Goal: Navigation & Orientation: Find specific page/section

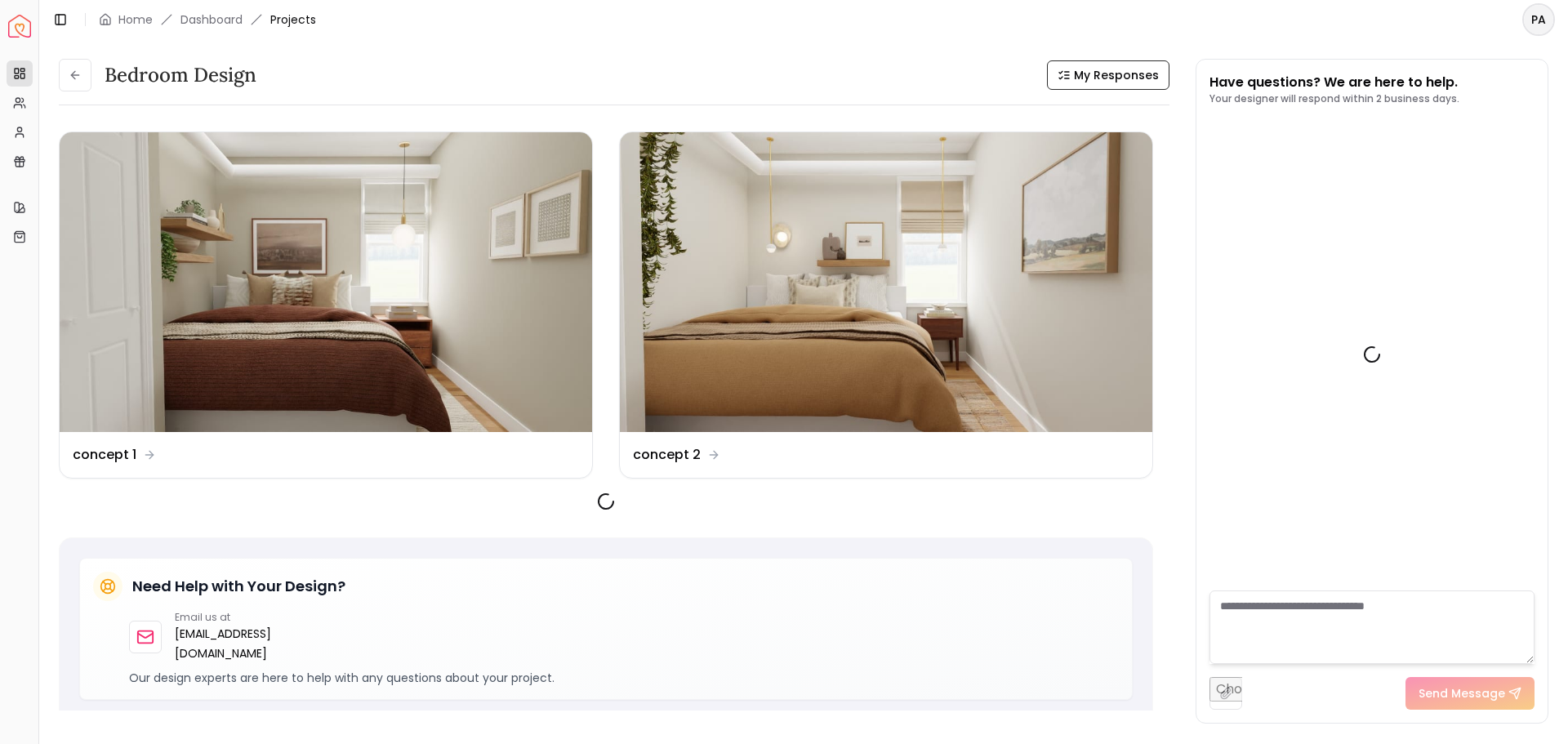
scroll to position [658, 0]
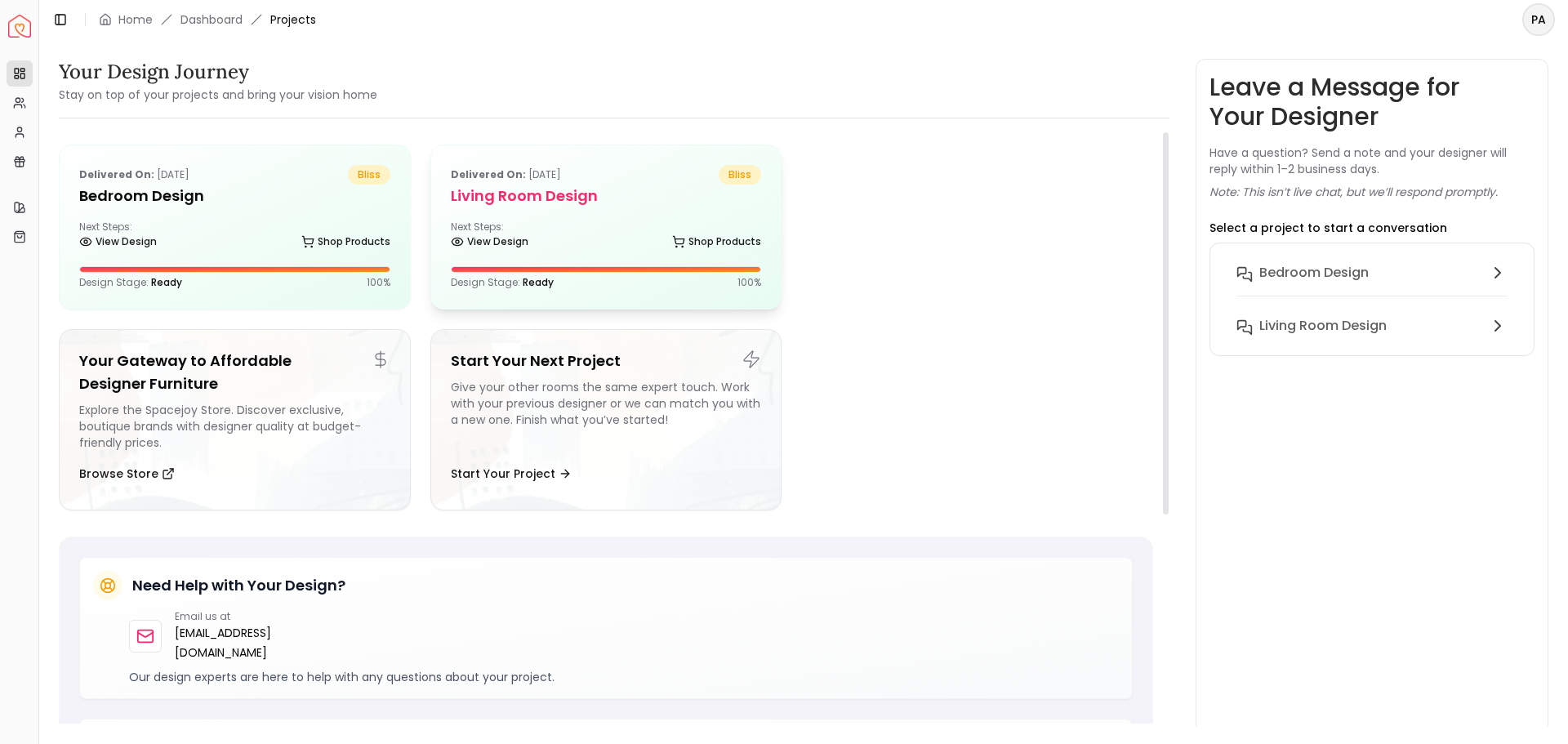
click at [579, 203] on h5 "Living Room design" at bounding box center [605, 195] width 311 height 23
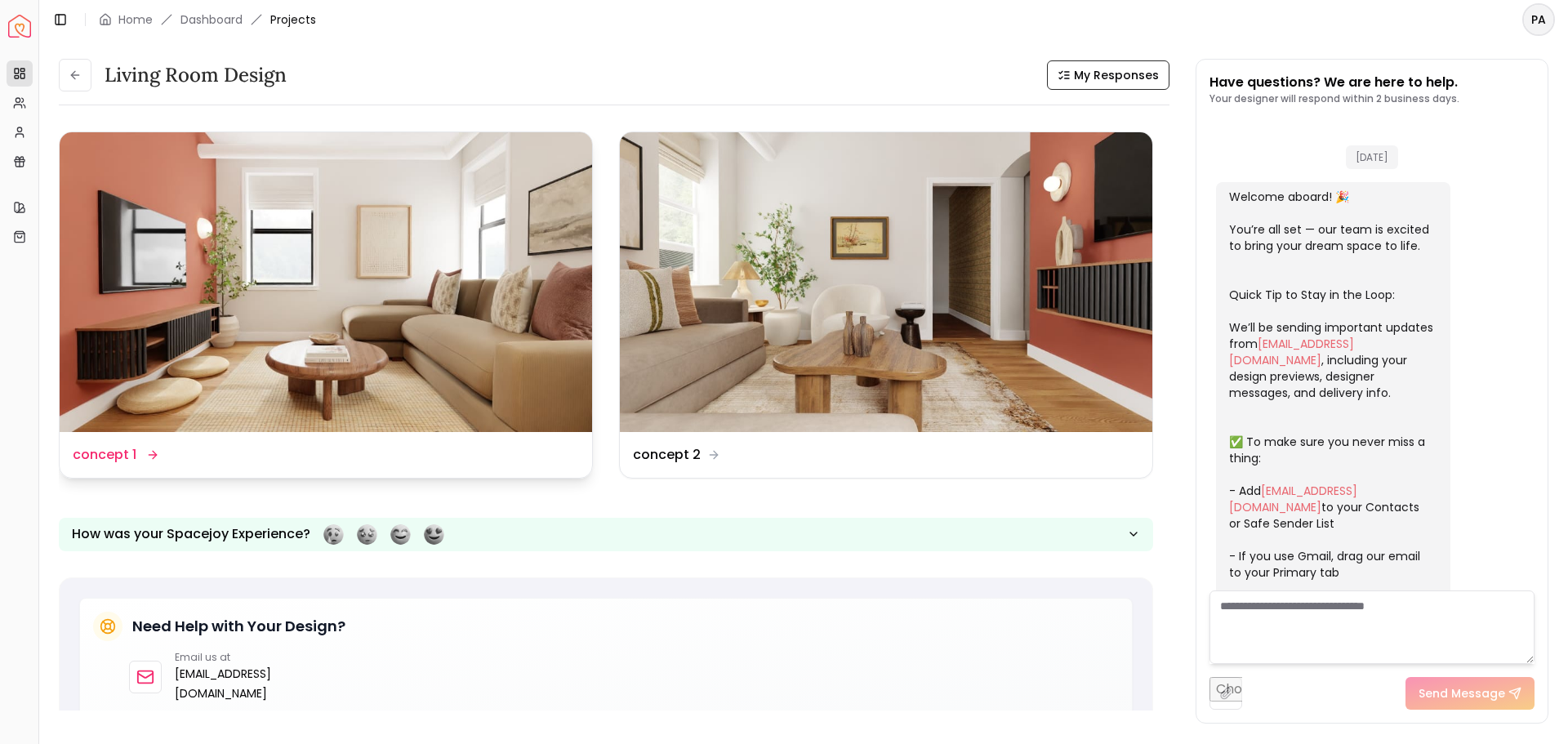
scroll to position [1790, 0]
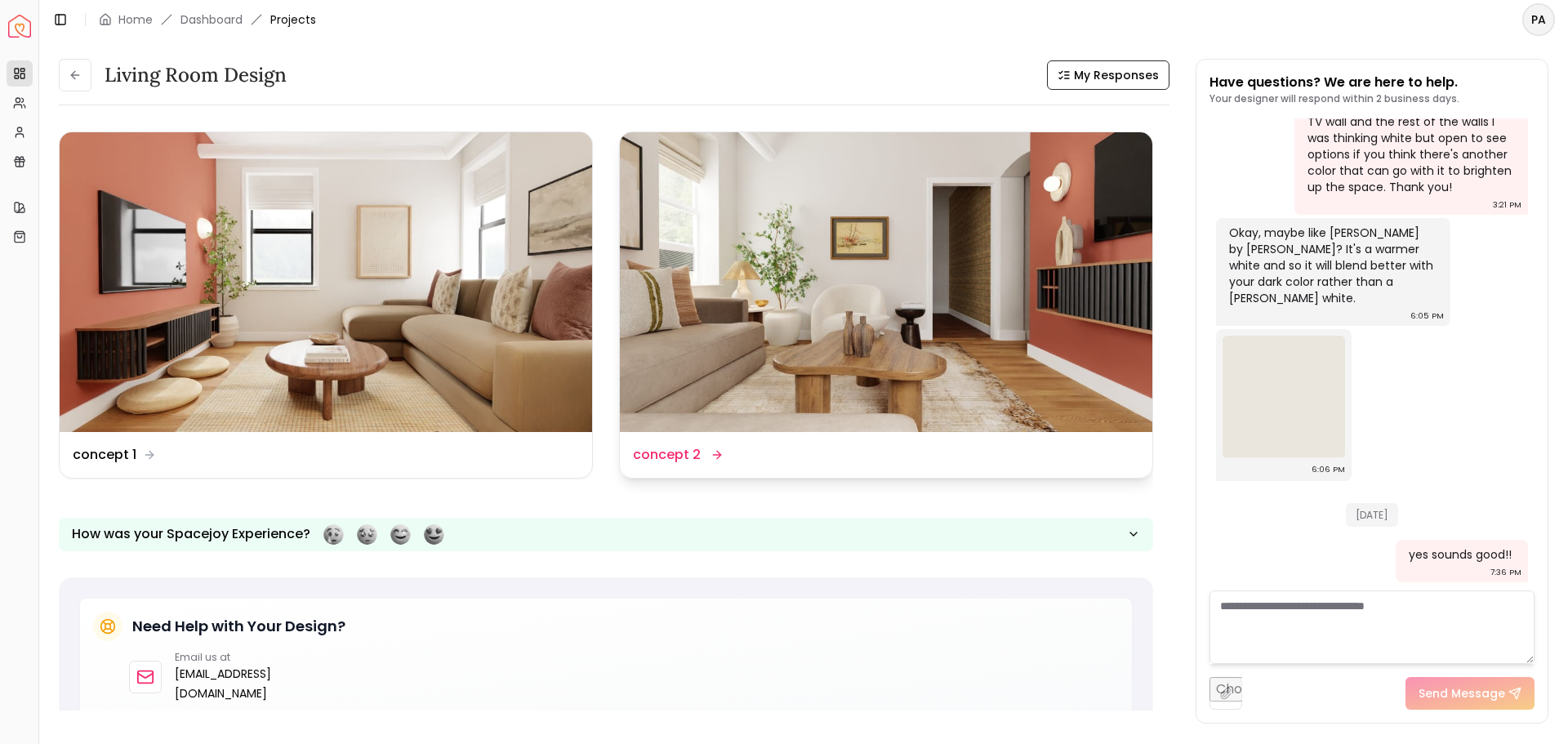
click at [757, 307] on img at bounding box center [885, 282] width 532 height 300
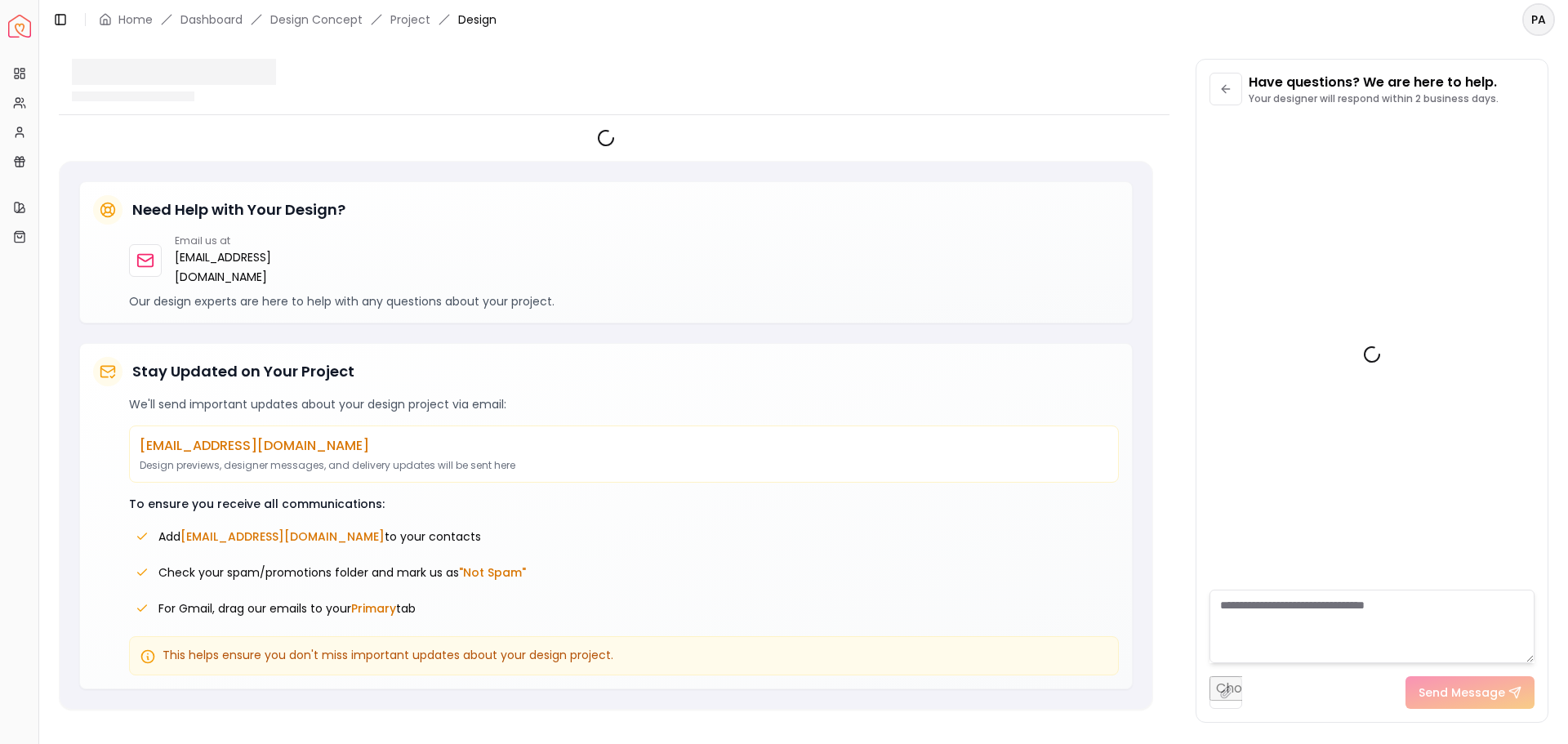
scroll to position [1777, 0]
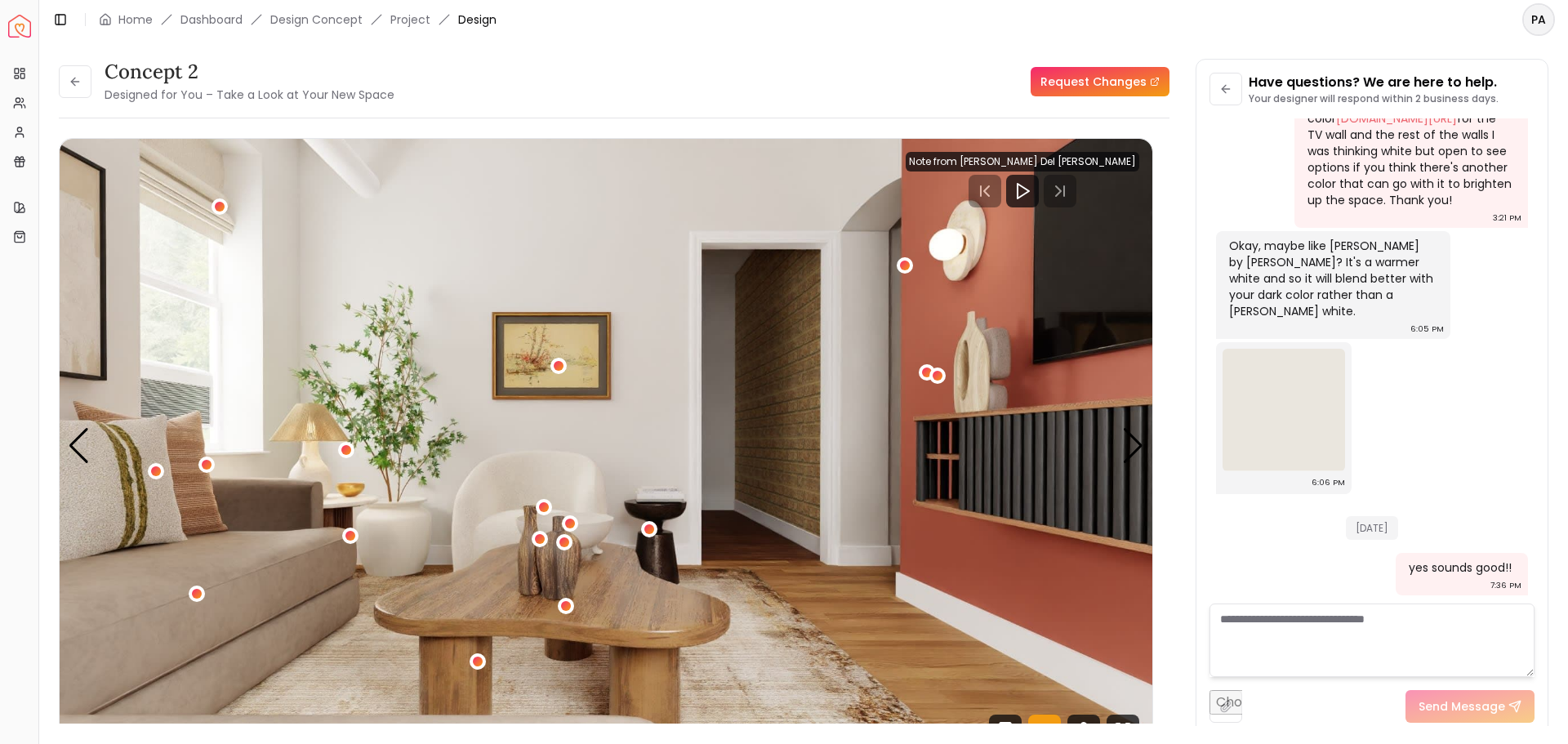
drag, startPoint x: 1416, startPoint y: 292, endPoint x: 1491, endPoint y: 305, distance: 76.1
